Goal: Use online tool/utility: Utilize a website feature to perform a specific function

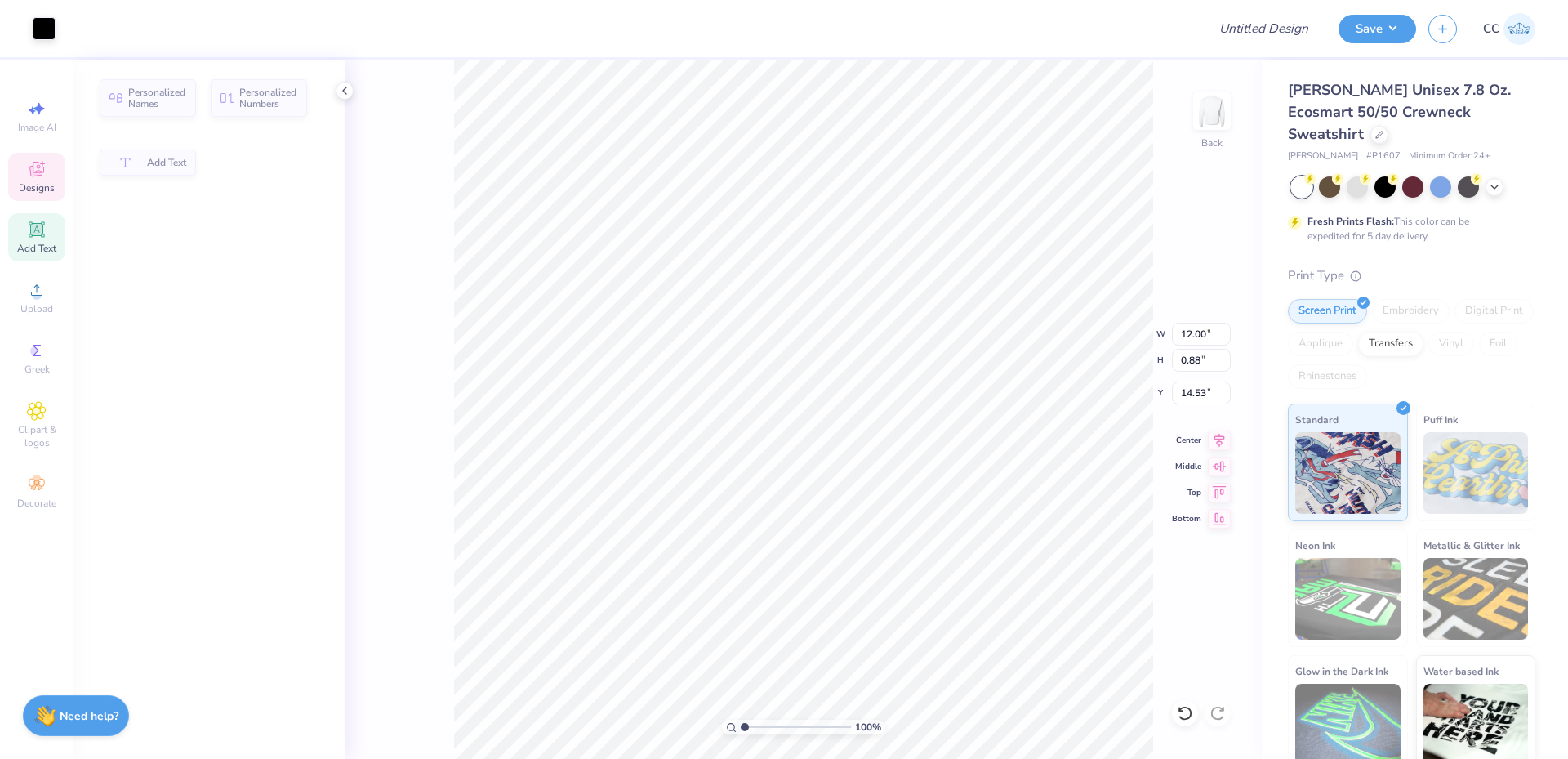
type input "0.88"
type input "14.53"
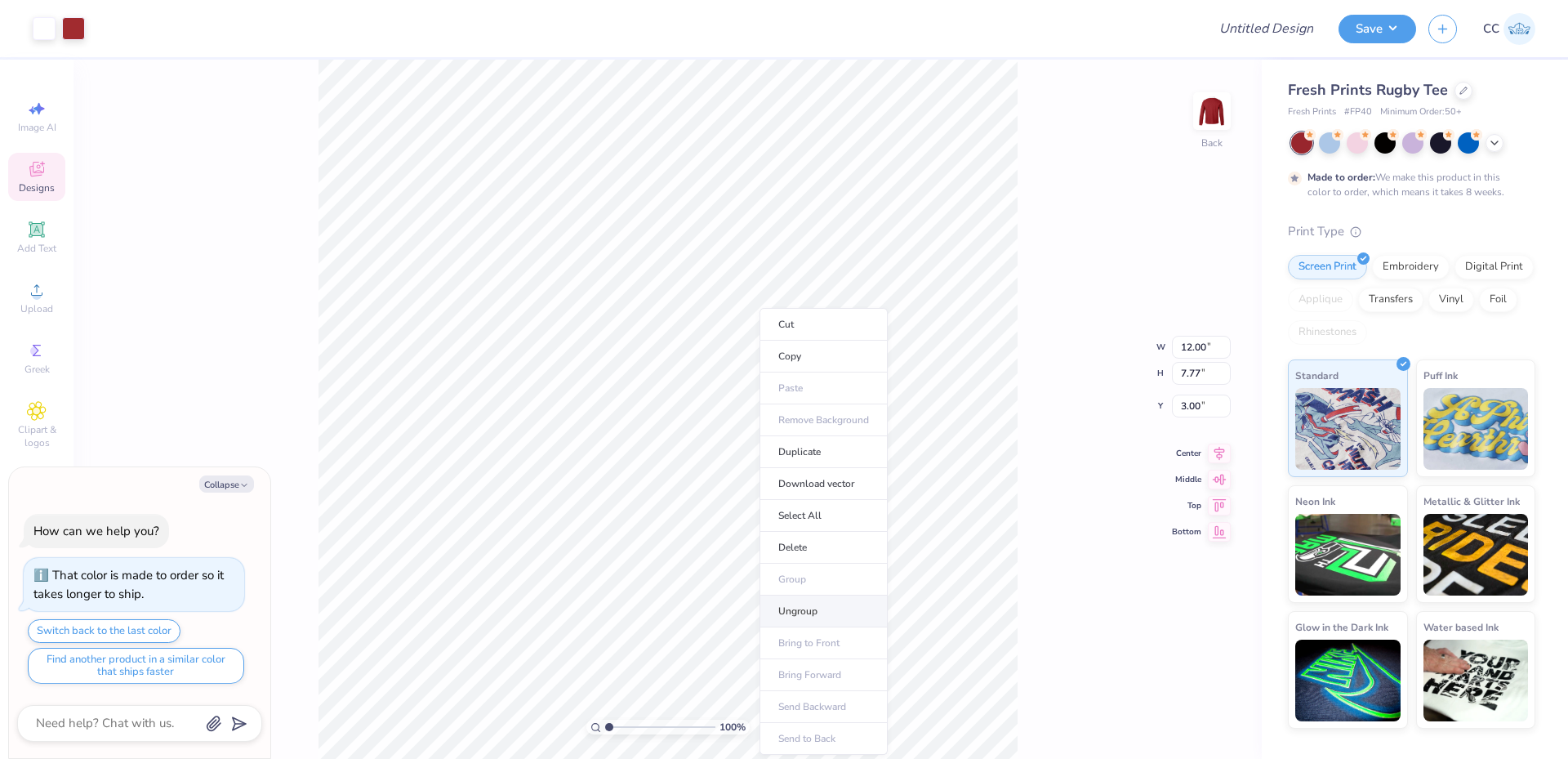
click at [812, 607] on li "Ungroup" at bounding box center [824, 611] width 128 height 32
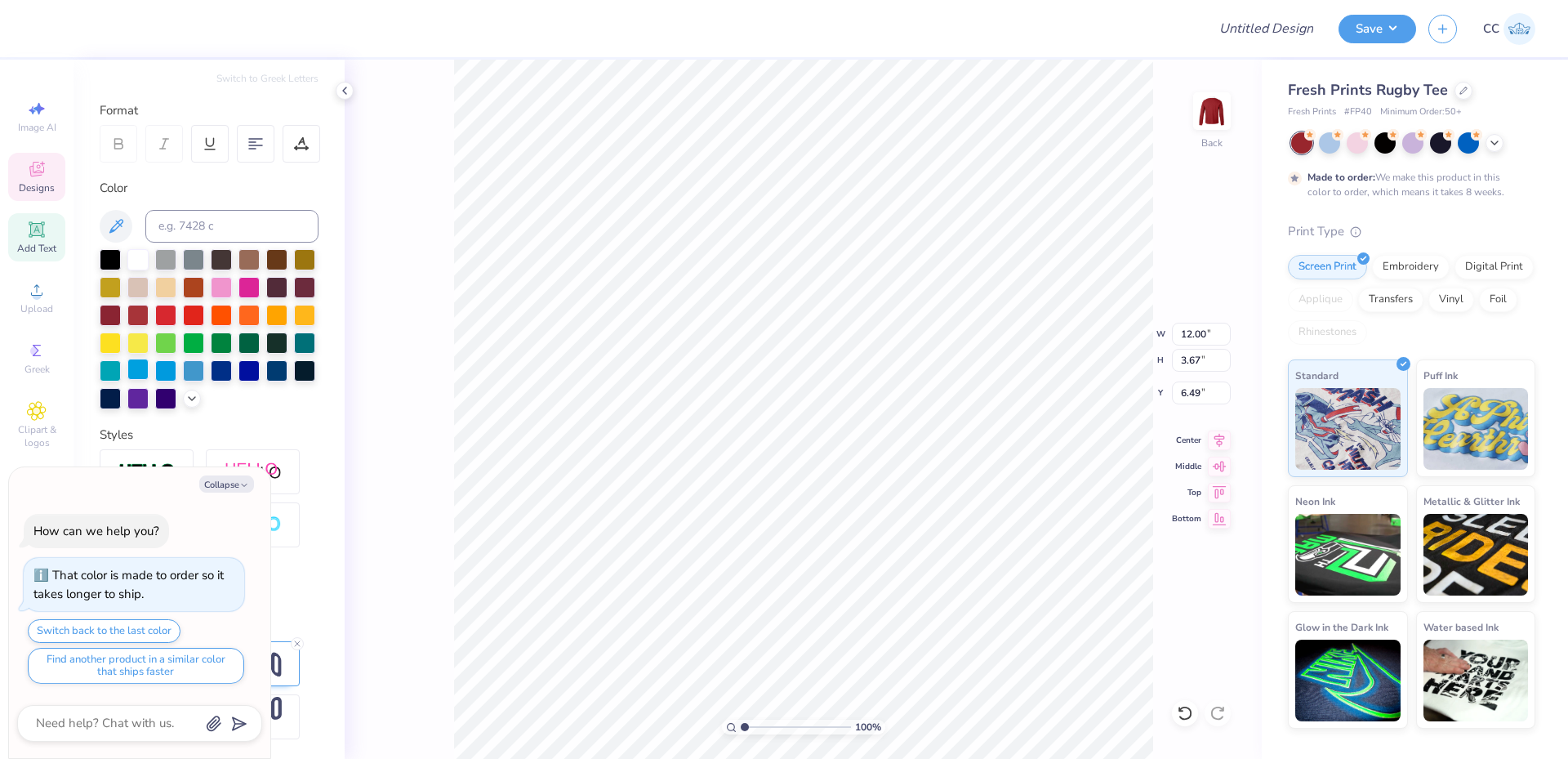
scroll to position [219, 0]
click at [234, 491] on button "Collapse" at bounding box center [227, 484] width 55 height 17
type textarea "x"
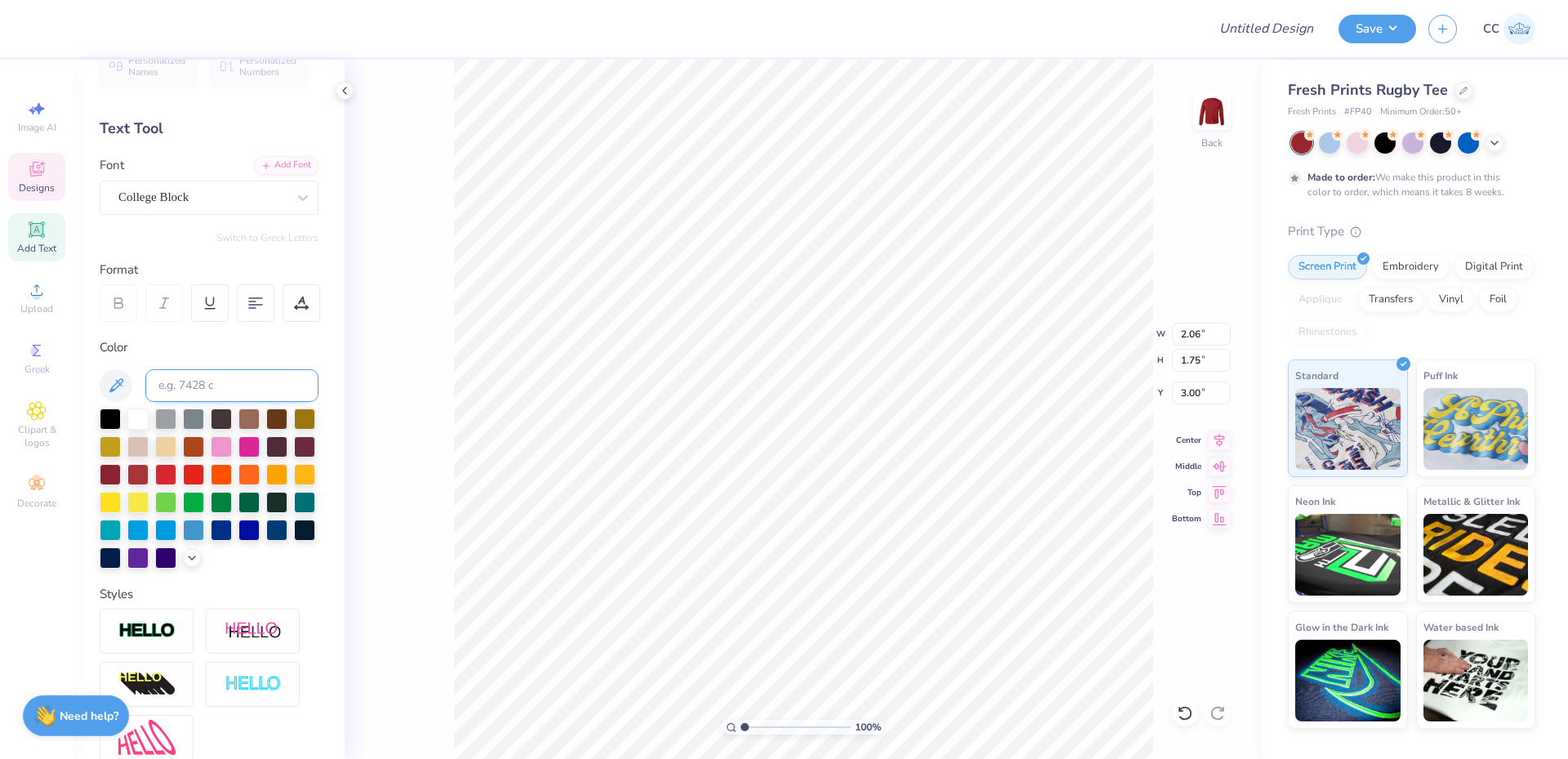
scroll to position [0, 0]
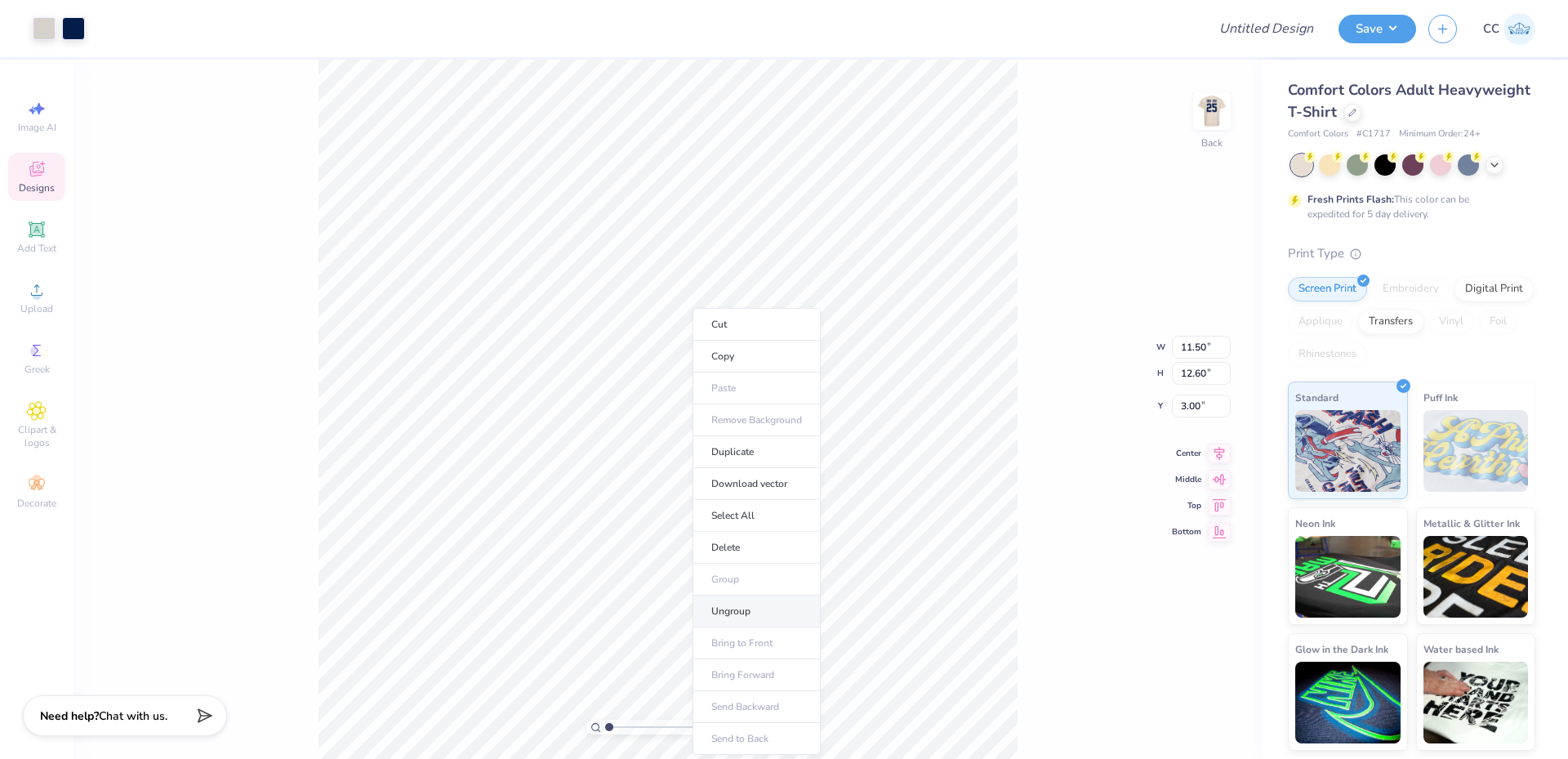
click at [734, 610] on li "Ungroup" at bounding box center [756, 611] width 128 height 32
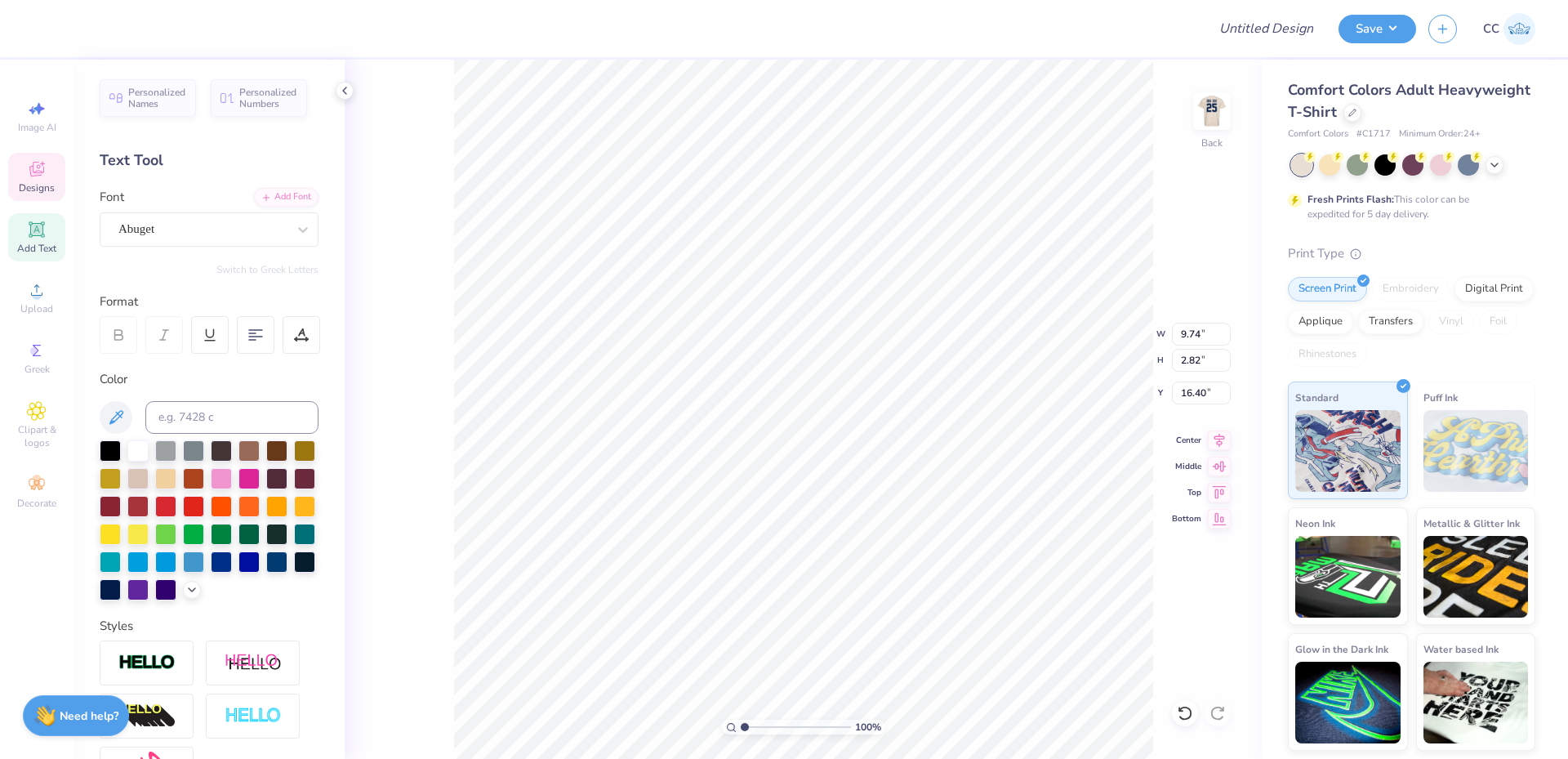
type input "16.40"
type textarea "2025"
click at [201, 239] on div at bounding box center [202, 229] width 168 height 22
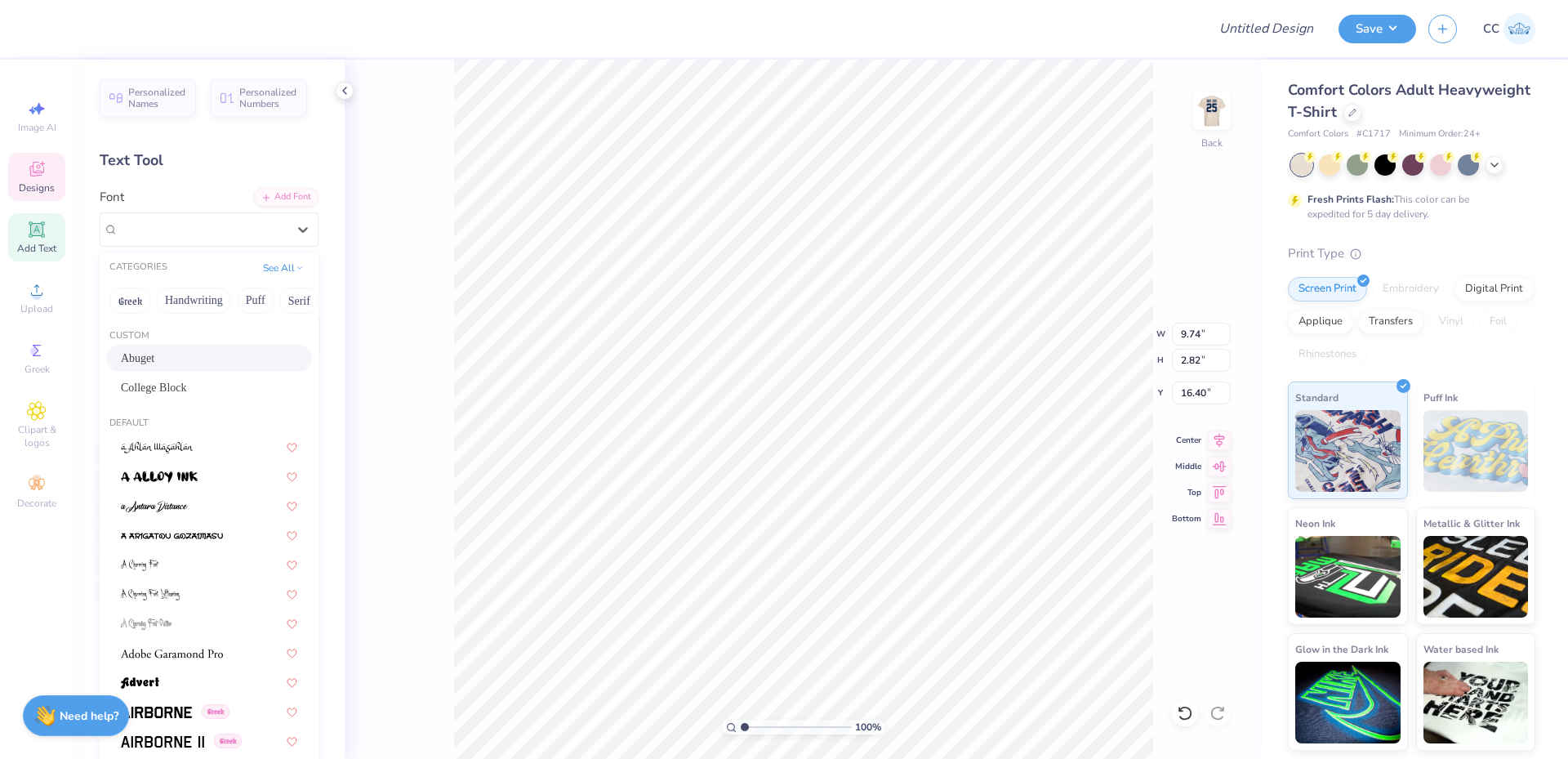
click at [175, 365] on div "Abuget" at bounding box center [208, 358] width 177 height 17
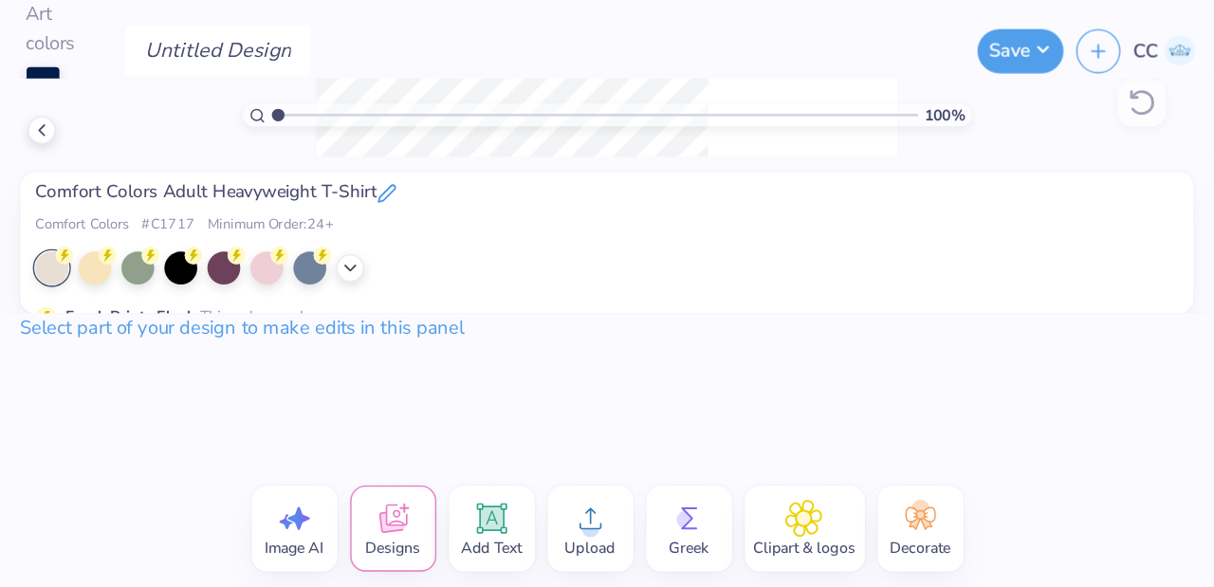
scroll to position [9, 4]
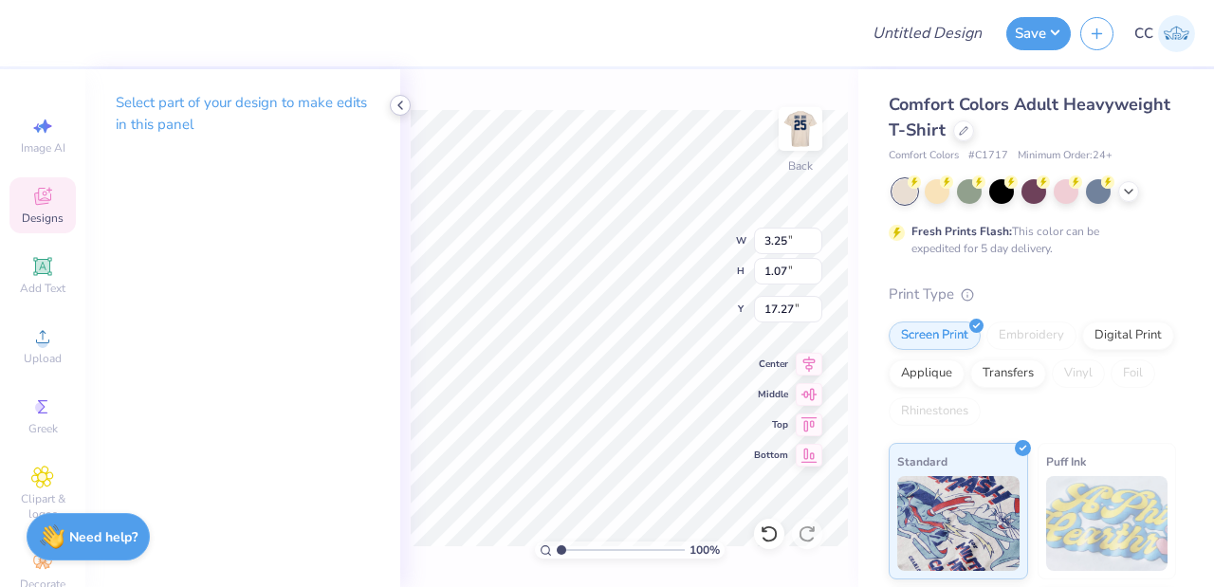
click at [394, 106] on icon at bounding box center [400, 105] width 15 height 15
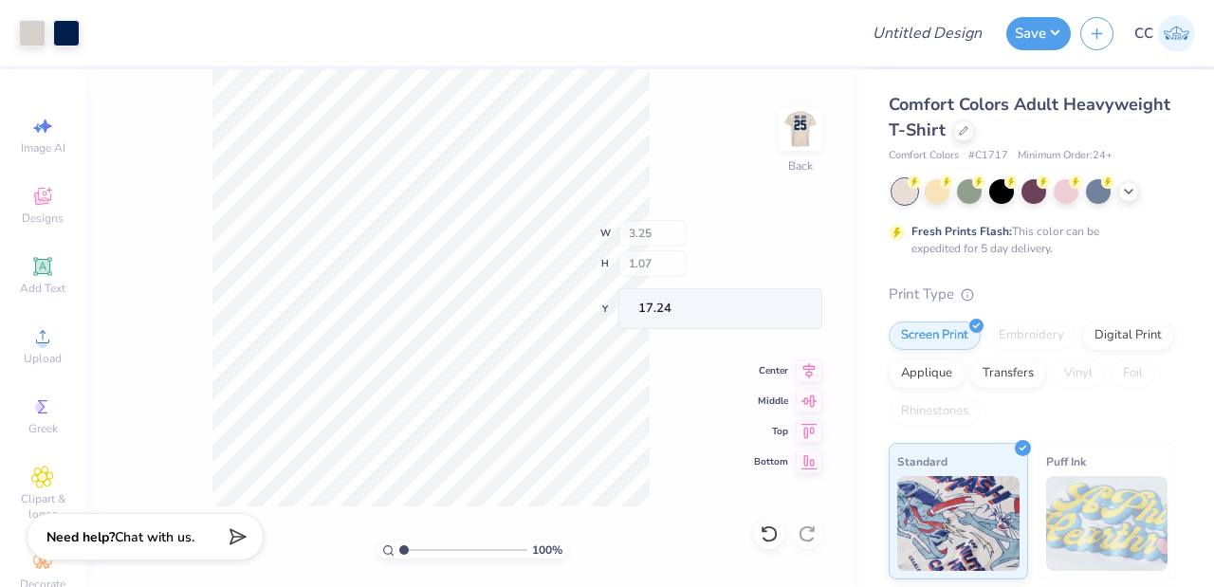
type input "17.24"
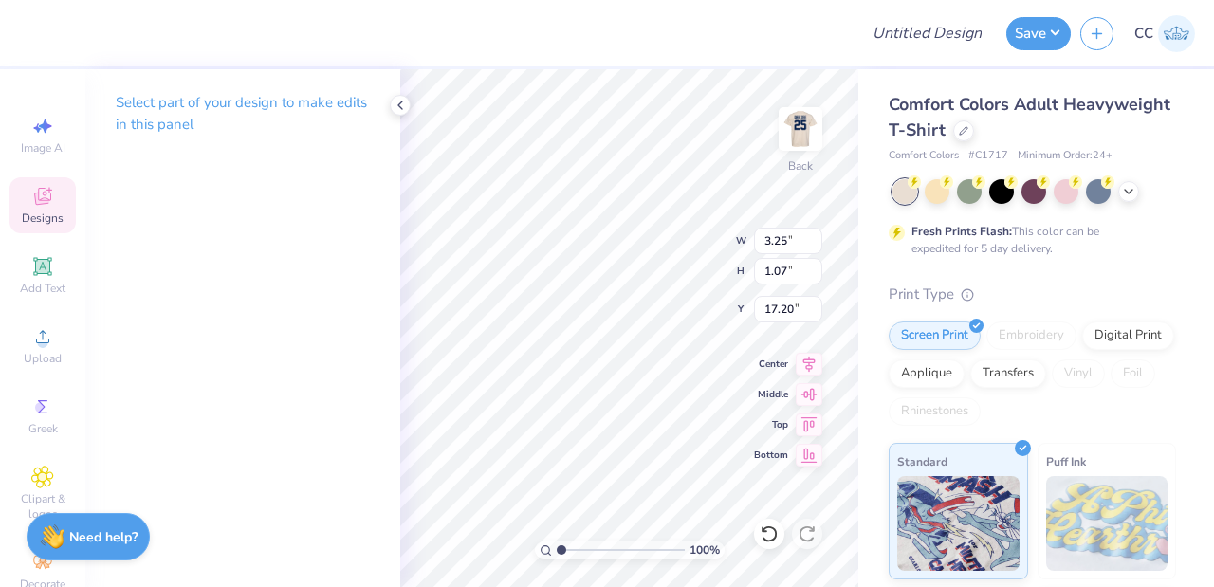
type input "17.64"
